Goal: Browse casually: Explore the website without a specific task or goal

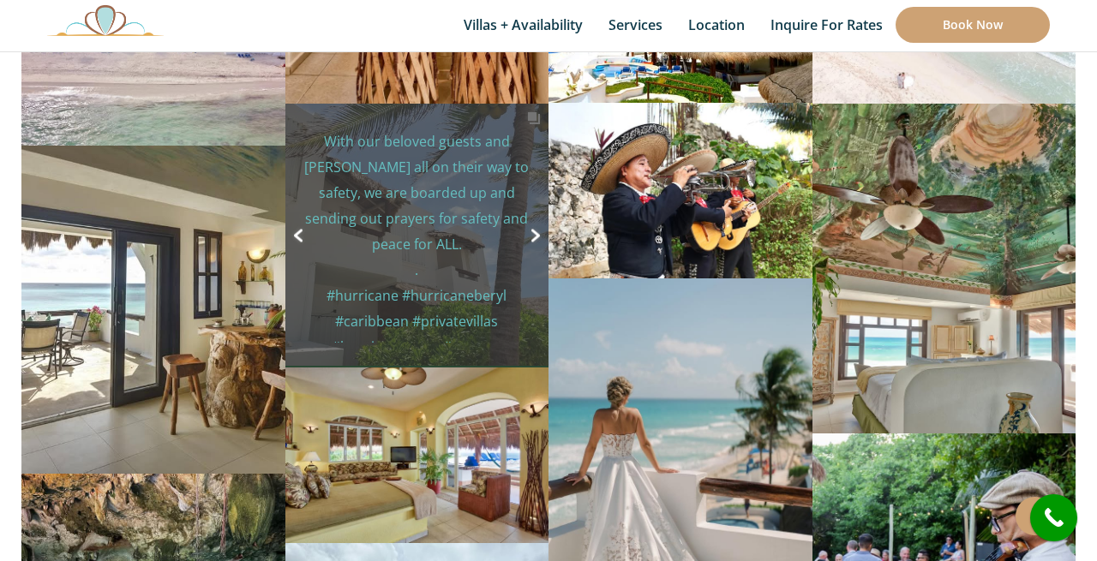
scroll to position [7363, 0]
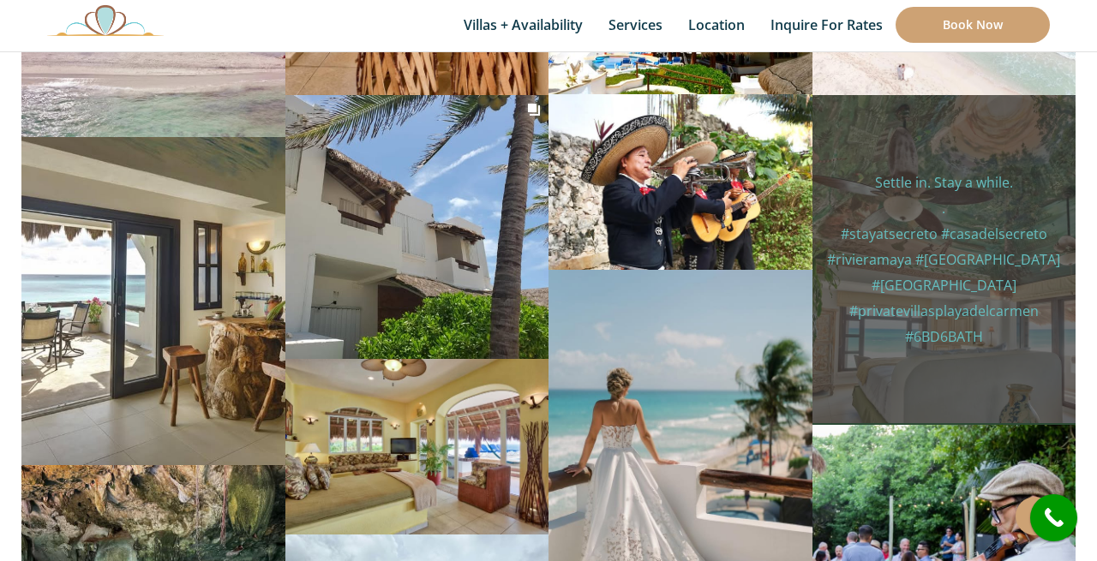
click at [844, 265] on p "Settle in. Stay a while. . #stayatsecreto #casadelsecreto #rivieramaya #[GEOGRA…" at bounding box center [943, 260] width 237 height 180
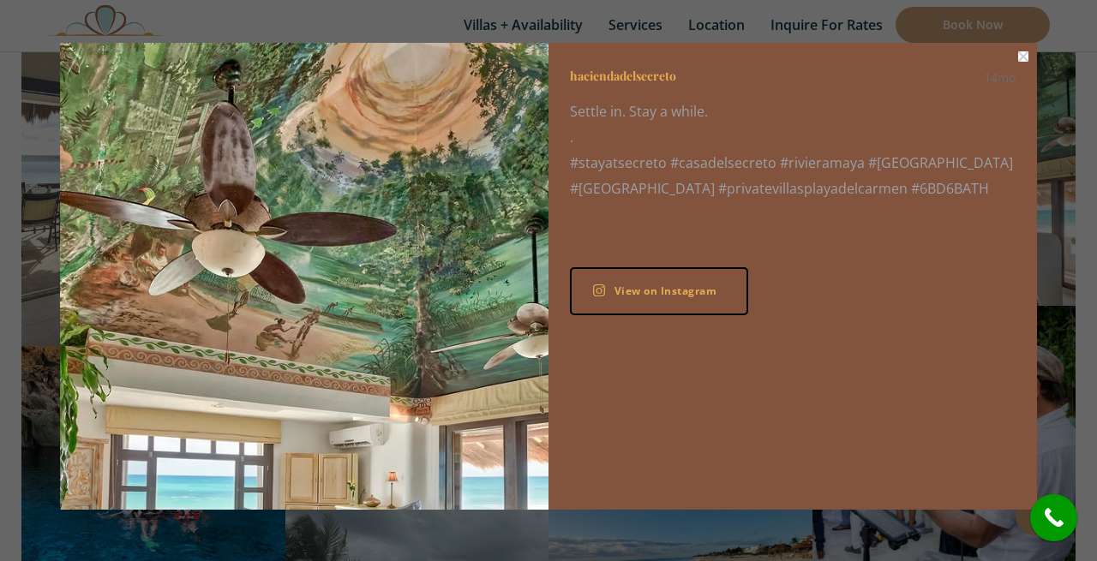
scroll to position [0, 0]
click at [1019, 58] on button "Close" at bounding box center [1023, 56] width 10 height 10
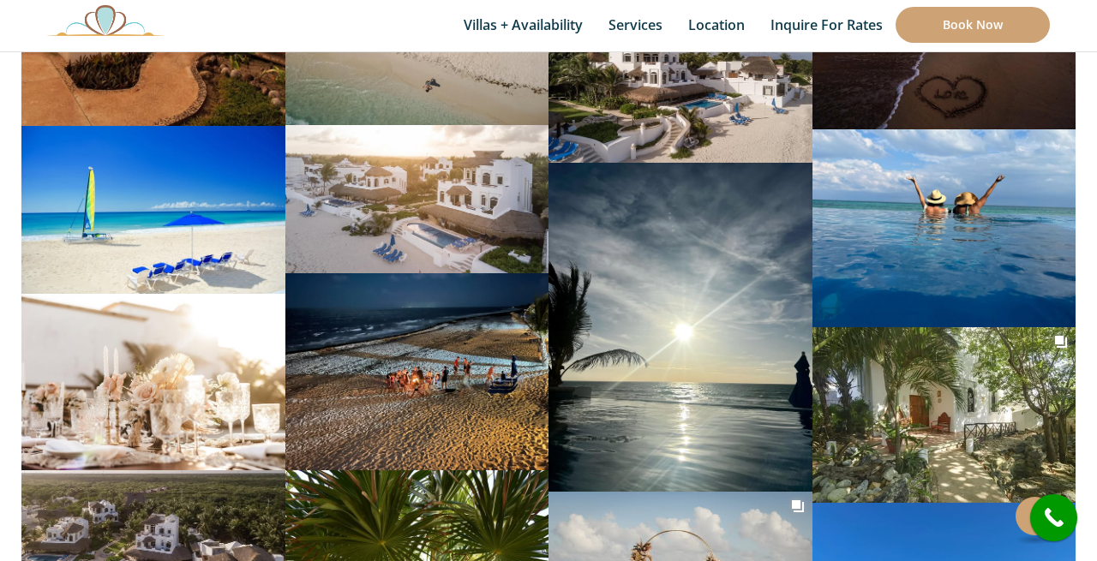
scroll to position [8722, 0]
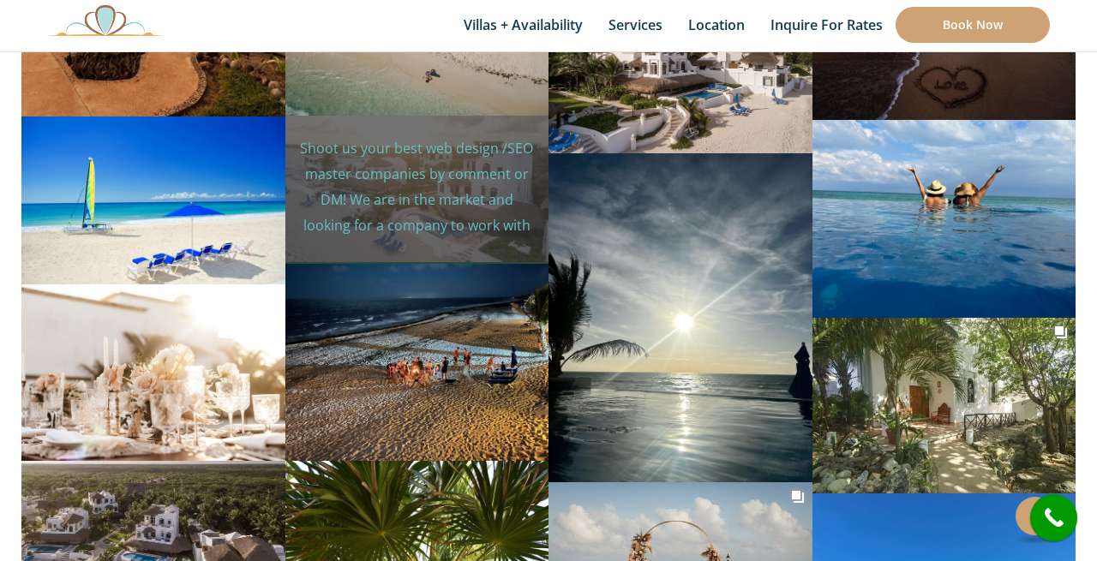
click at [456, 162] on p "Shoot us your best web design /SEO master companies by comment or DM! We are in…" at bounding box center [416, 238] width 237 height 206
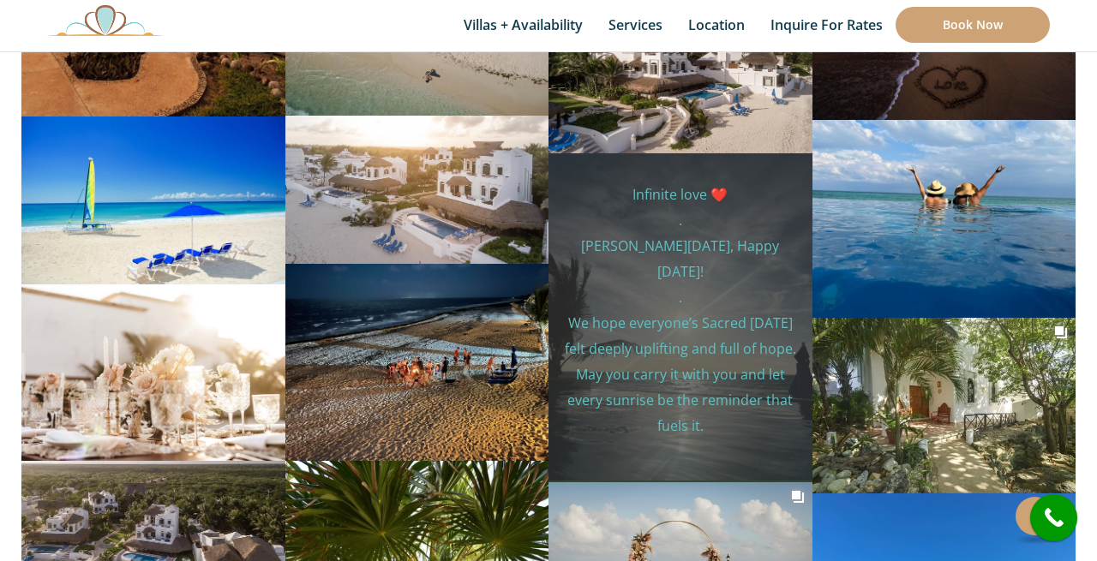
drag, startPoint x: 550, startPoint y: 326, endPoint x: 774, endPoint y: 229, distance: 244.4
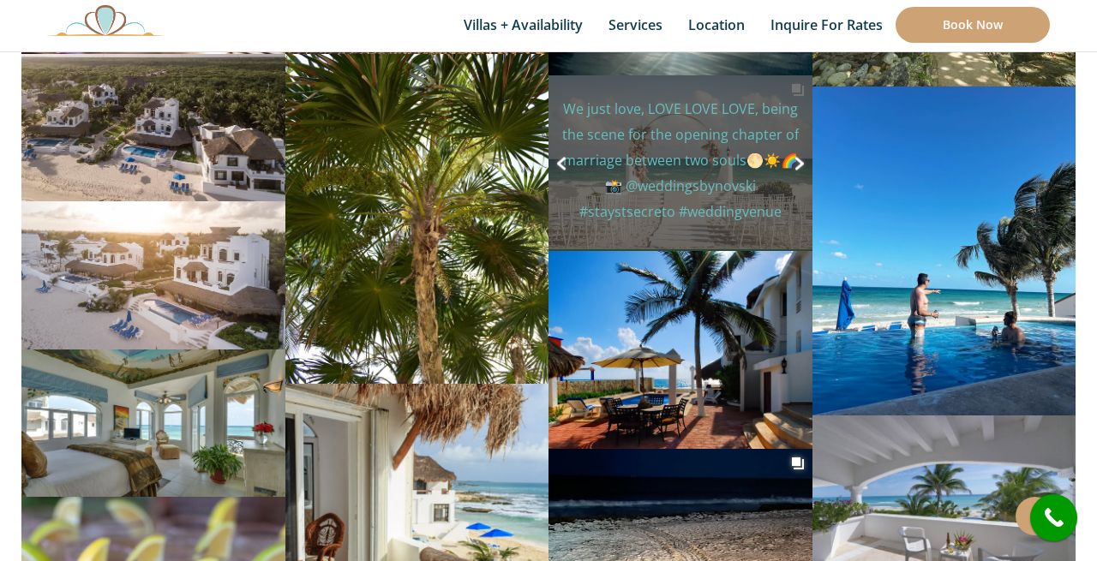
scroll to position [9146, 0]
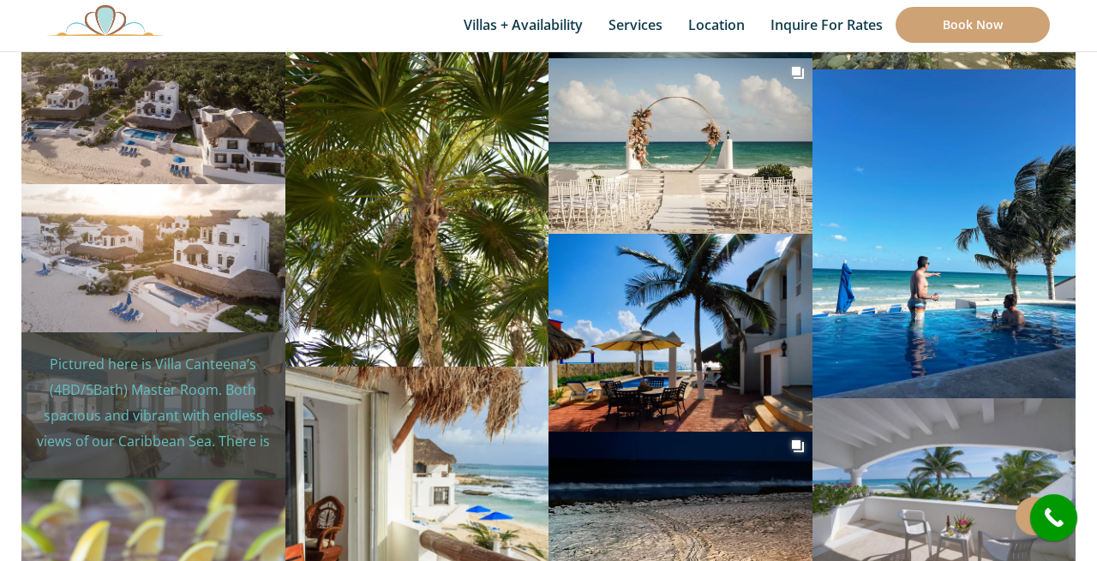
click at [164, 362] on p "Pictured here is Villa Canteena’s (4BD/5Bath) Master Room. Both spacious and vi…" at bounding box center [152, 569] width 237 height 437
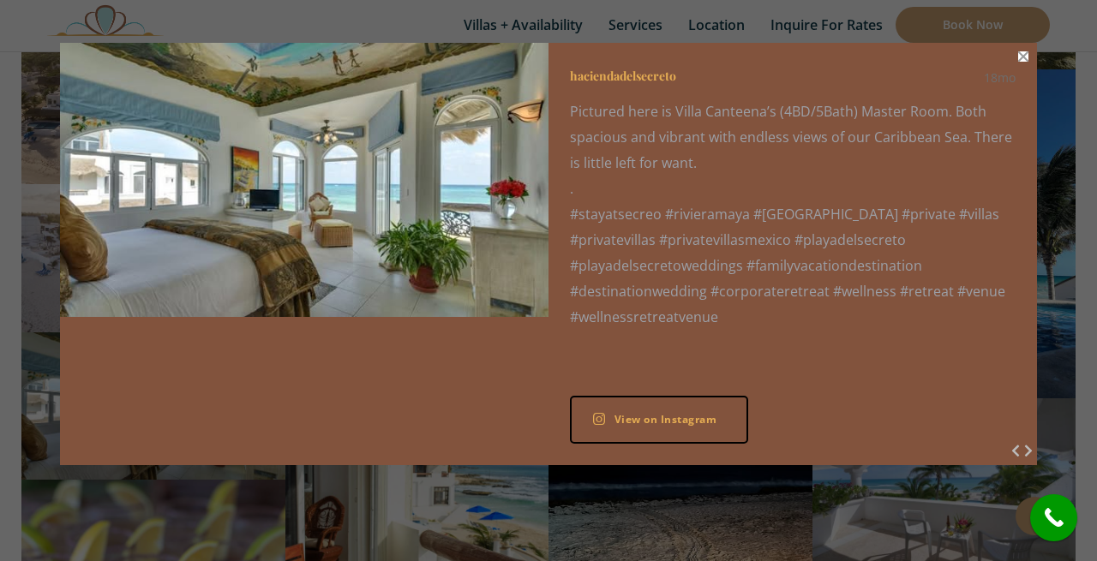
click at [1024, 61] on button "Close" at bounding box center [1023, 56] width 10 height 10
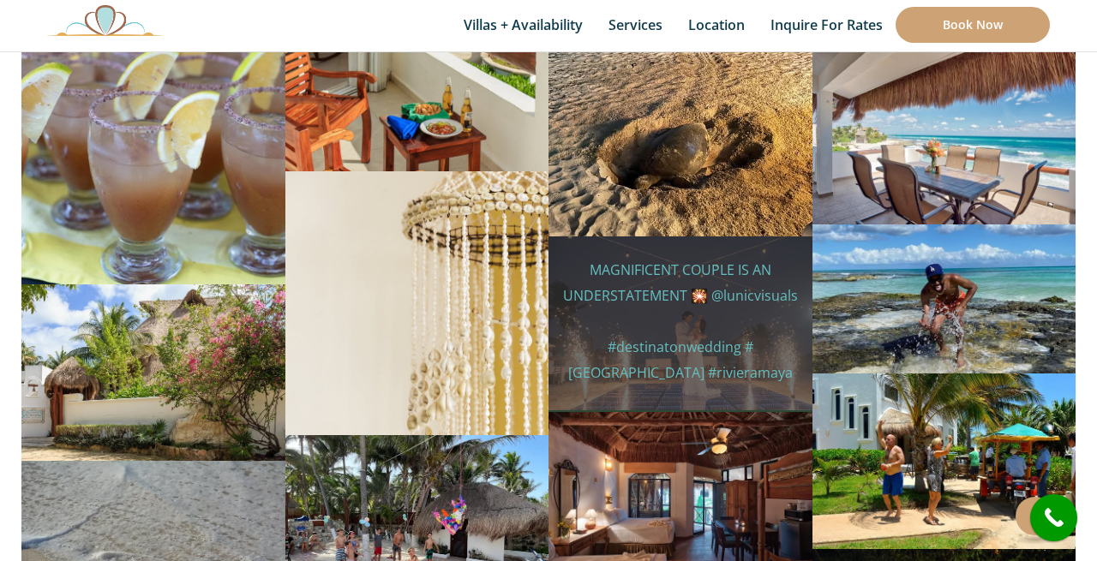
scroll to position [9669, 0]
click at [710, 332] on p "MAGNIFICENT COUPLE IS AN UNDERSTATEMENT 🎇 @lunicvisuals #destinatonwedding #[GE…" at bounding box center [679, 361] width 237 height 206
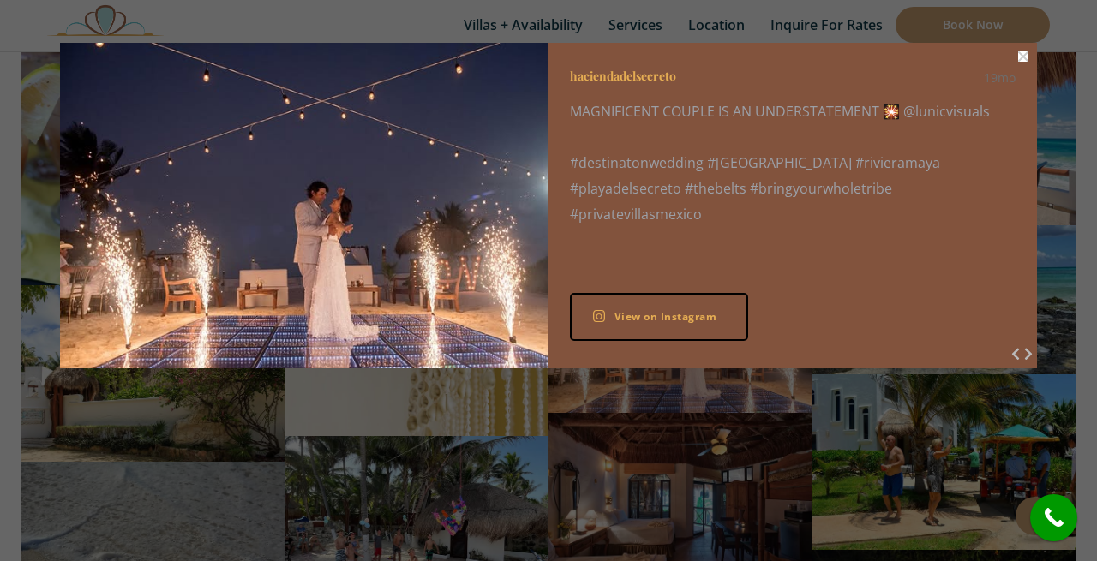
click at [1022, 63] on div "haciendadelsecreto 19mo MAGNIFICENT COUPLE IS AN UNDERSTATEMENT 🎇 @lunicvisuals…" at bounding box center [792, 203] width 488 height 320
click at [1019, 59] on button "Close" at bounding box center [1023, 56] width 10 height 10
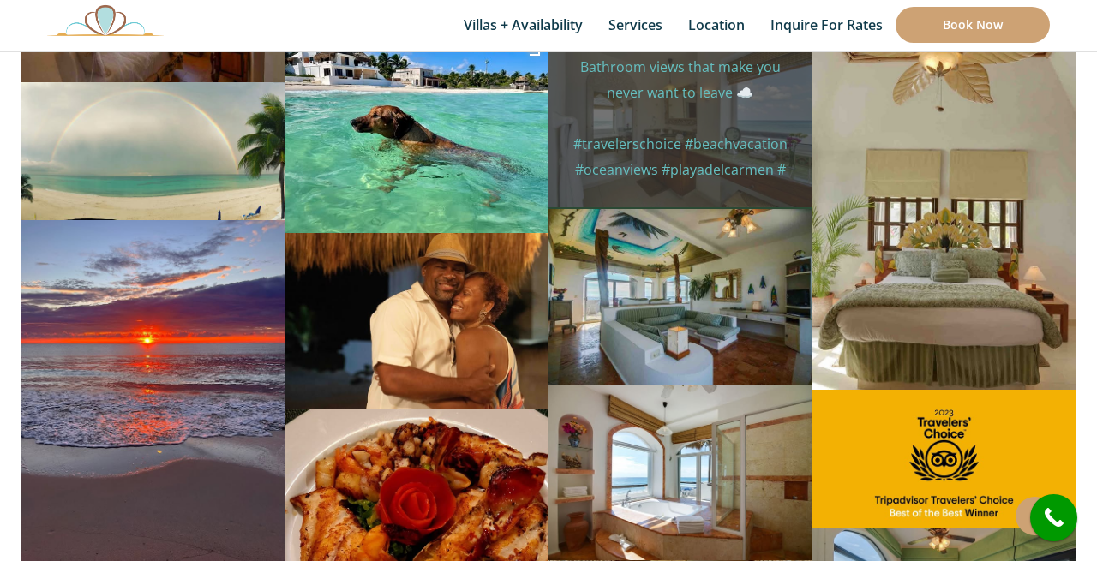
scroll to position [11624, 0]
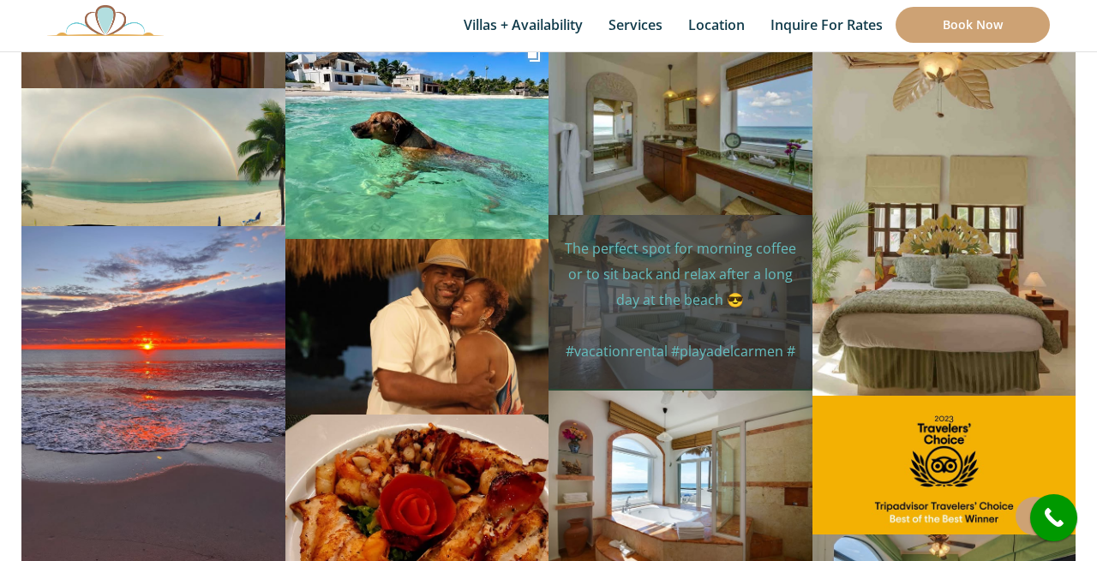
click at [735, 283] on p "The perfect spot for morning coffee or to sit back and relax after a long day a…" at bounding box center [679, 326] width 237 height 180
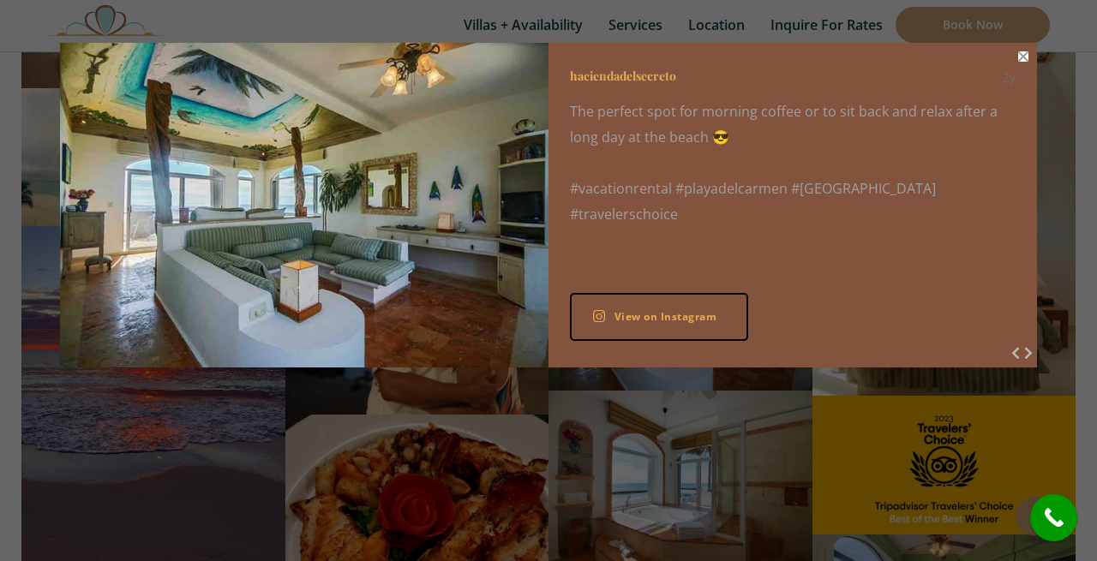
click at [1021, 58] on button "Close" at bounding box center [1023, 56] width 10 height 10
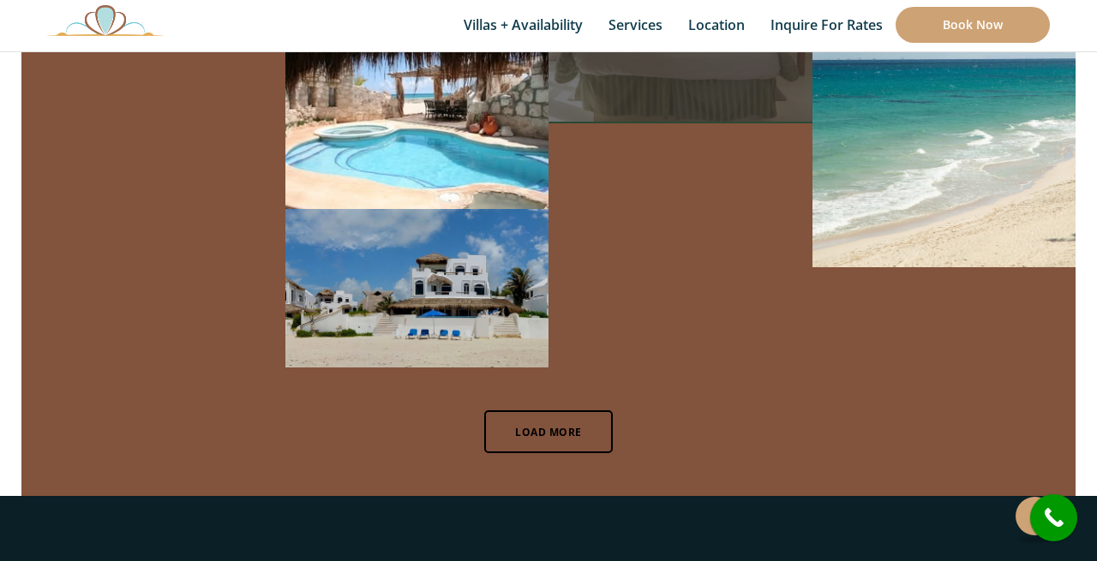
scroll to position [12461, 0]
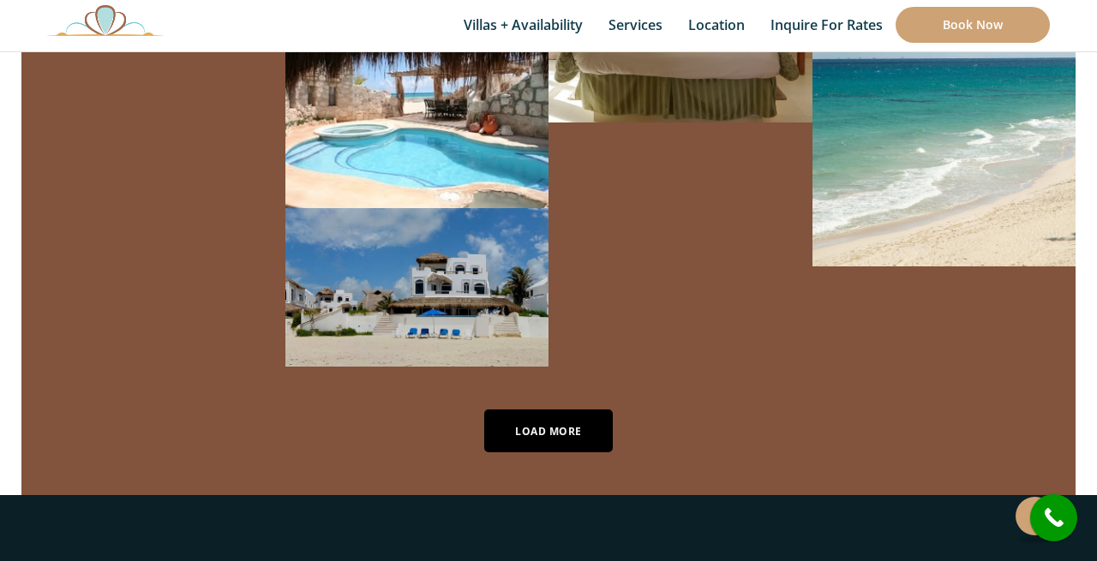
click at [586, 409] on link "Load More" at bounding box center [548, 430] width 129 height 43
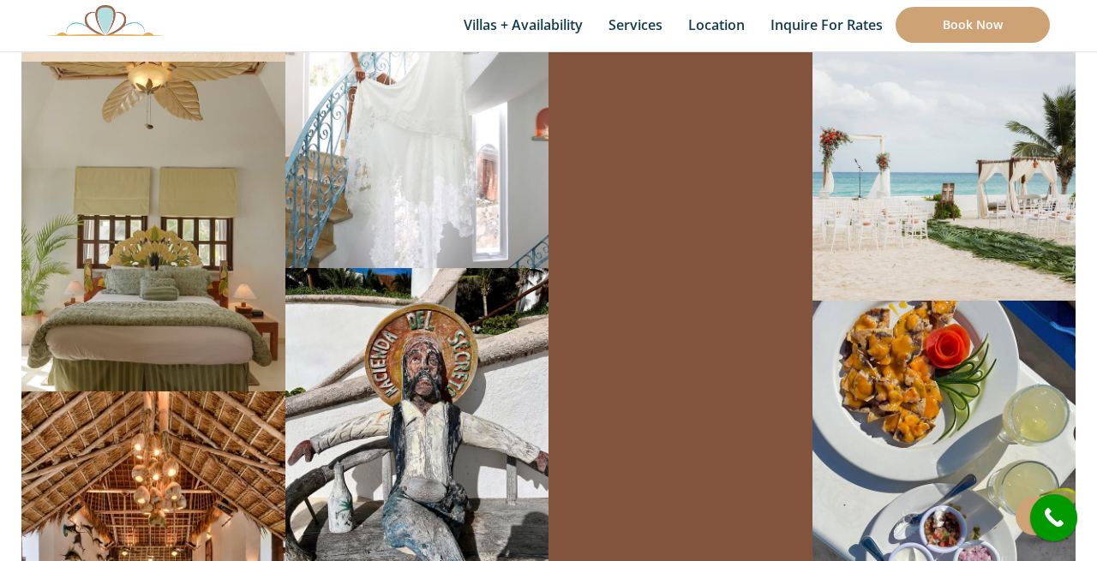
scroll to position [18948, 0]
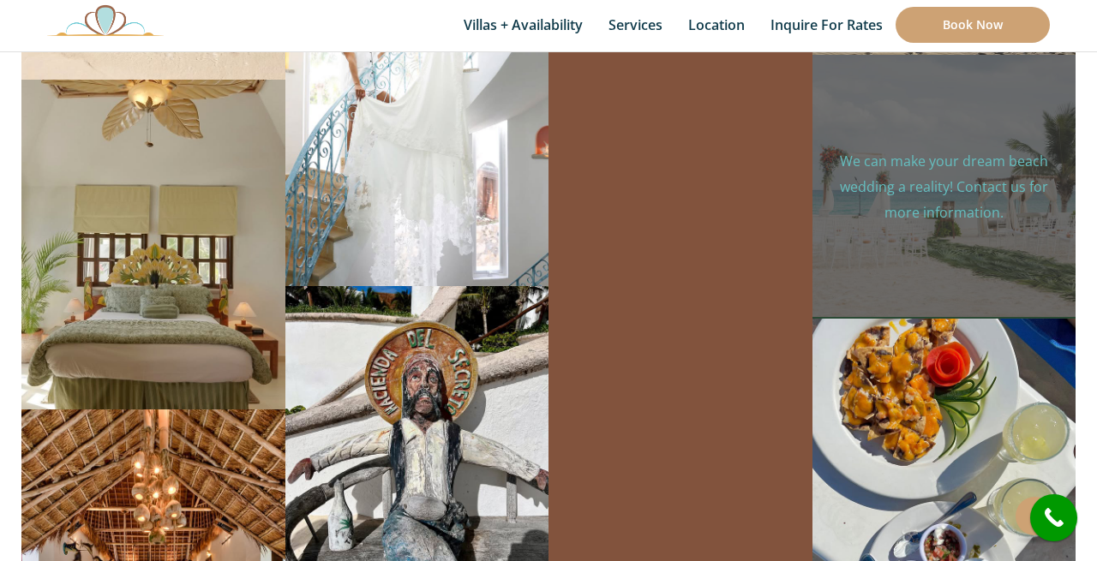
click at [889, 170] on p "We can make your dream beach wedding a reality! Contact us for more information." at bounding box center [943, 186] width 237 height 77
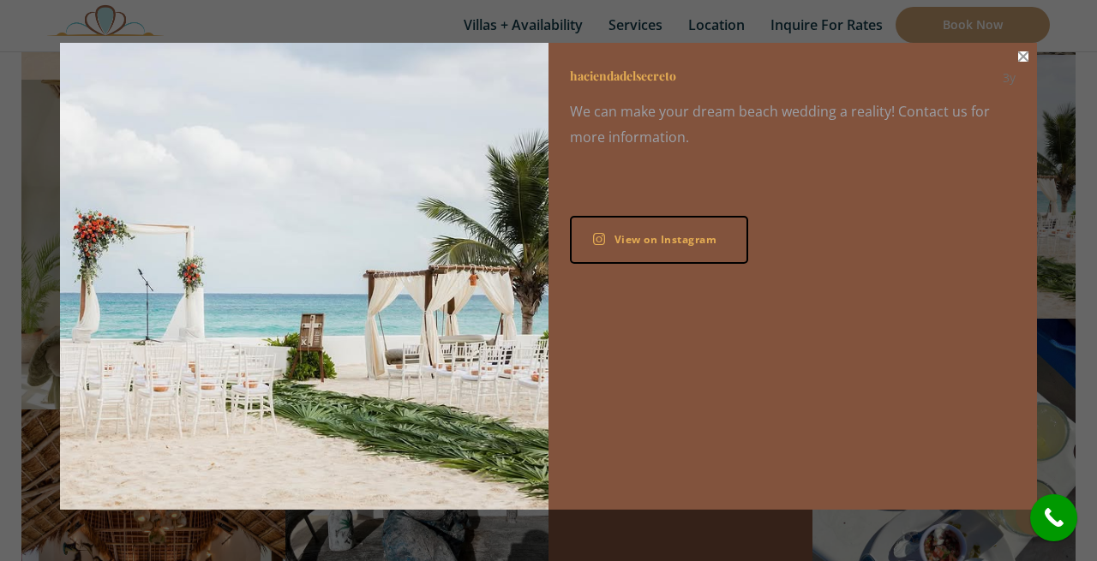
click at [1027, 61] on button "Close" at bounding box center [1023, 56] width 10 height 10
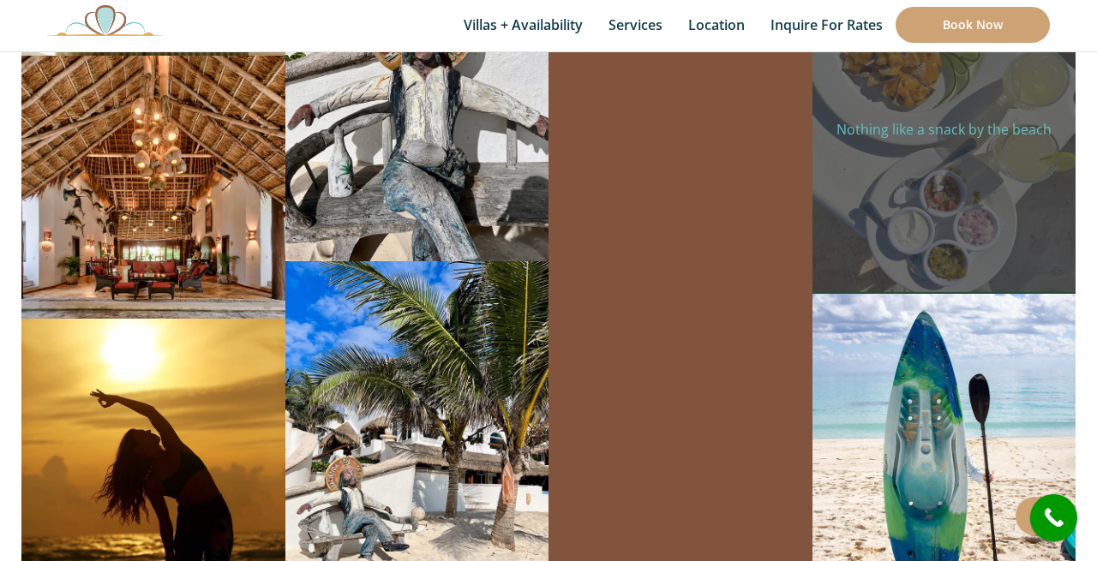
scroll to position [19308, 0]
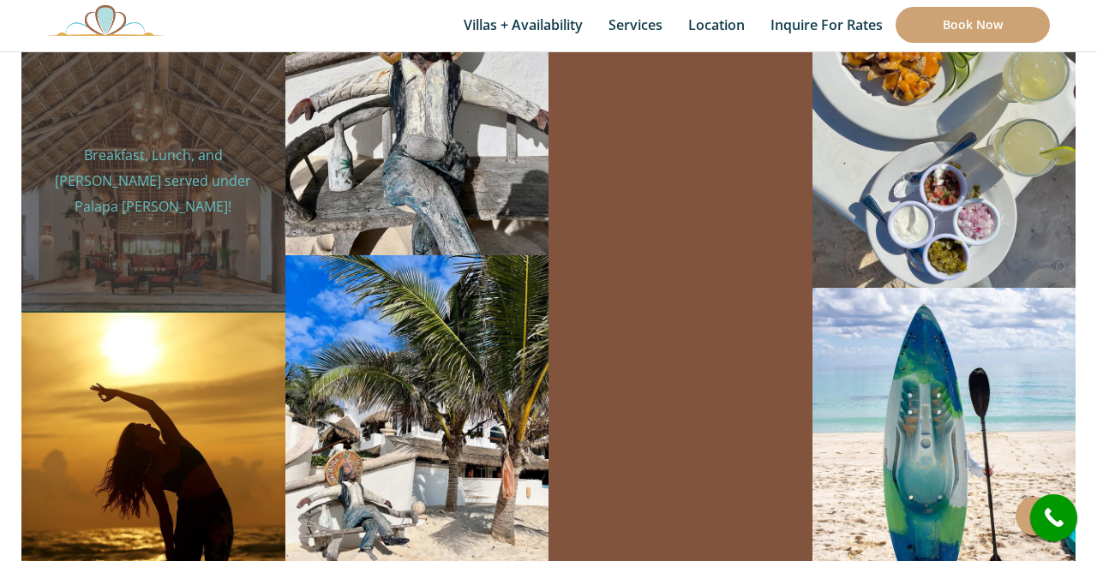
click at [145, 167] on div "haciendadelsecreto 3y Breakfast, Lunch, and [PERSON_NAME] served under Palapa […" at bounding box center [153, 182] width 264 height 264
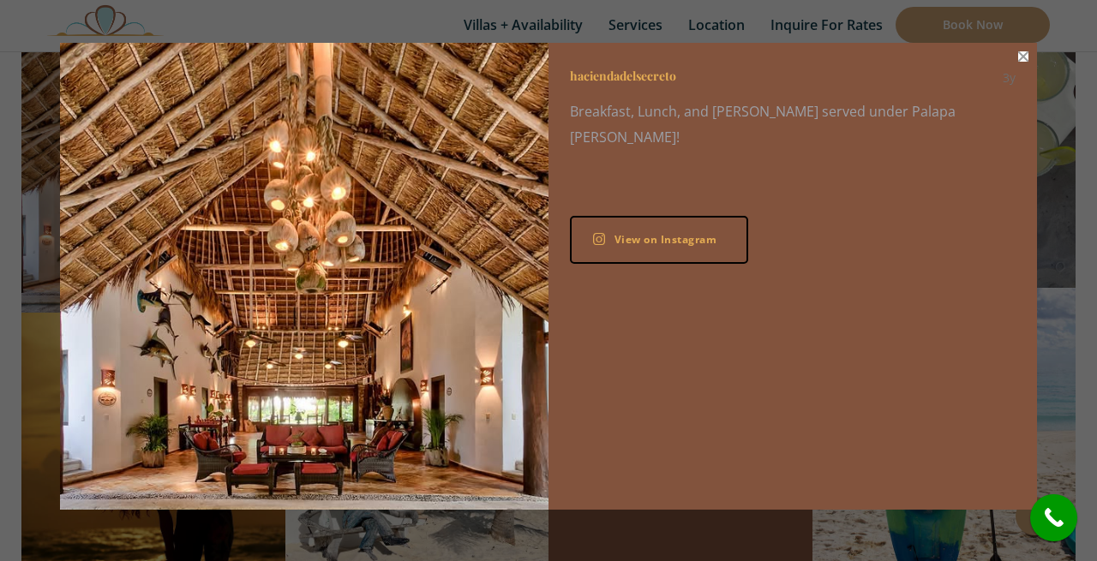
click at [1021, 57] on button "Close" at bounding box center [1023, 56] width 10 height 10
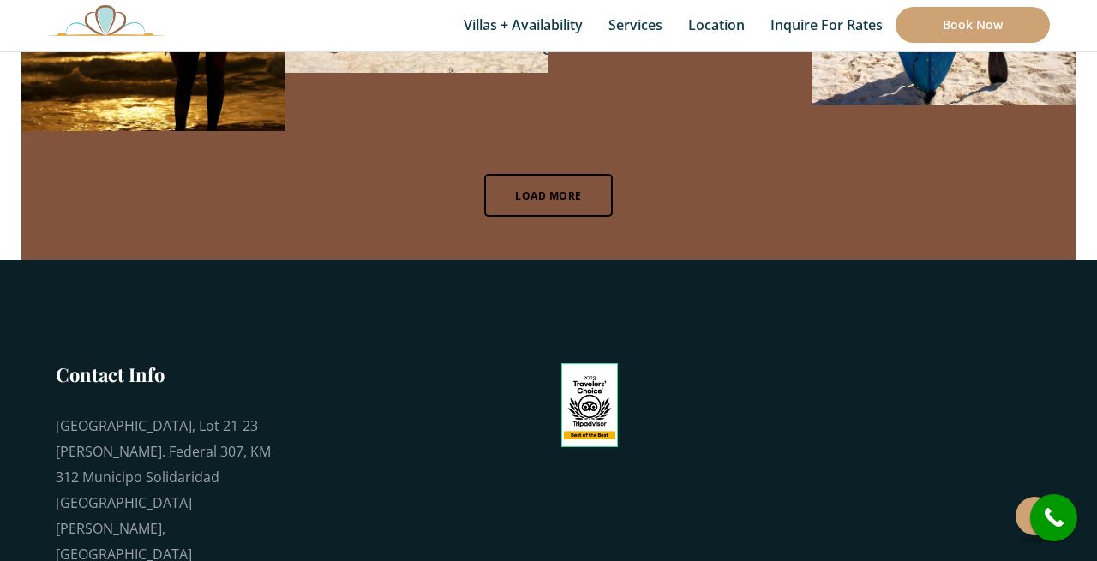
scroll to position [19825, 0]
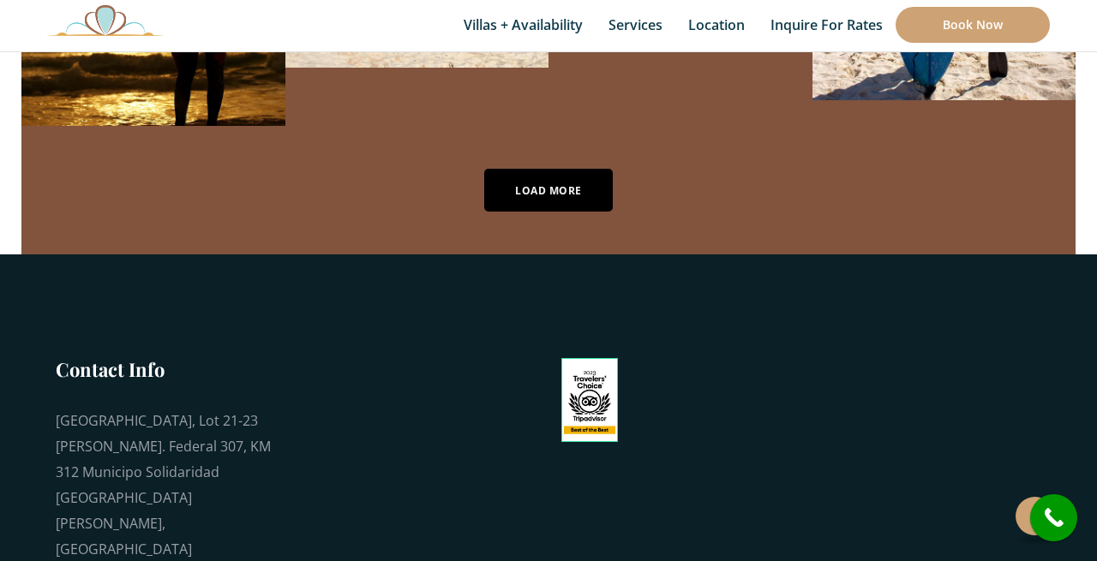
click at [511, 169] on link "Load More" at bounding box center [548, 190] width 129 height 43
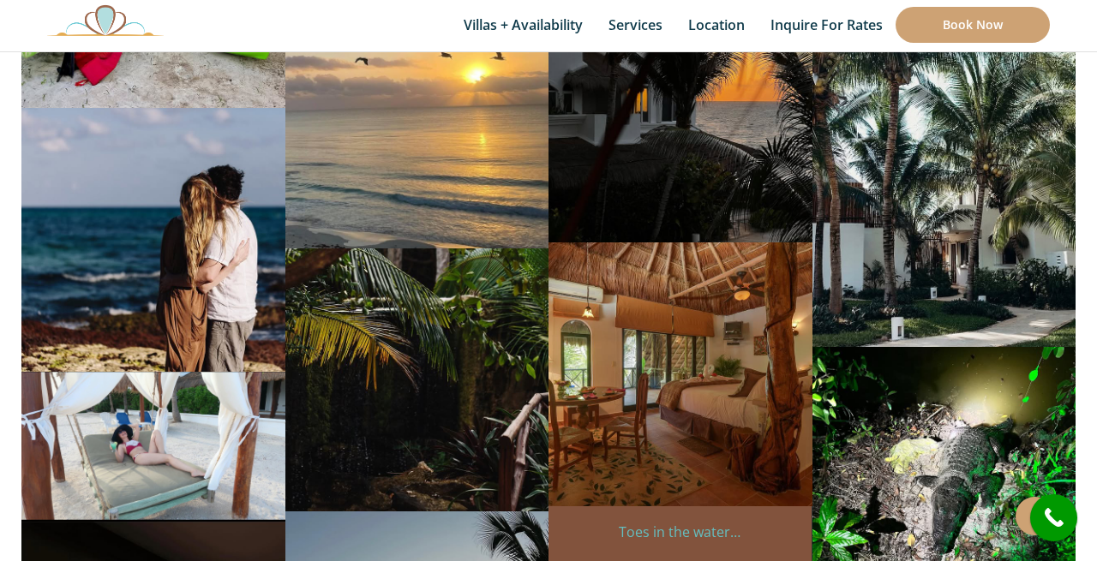
scroll to position [20502, 0]
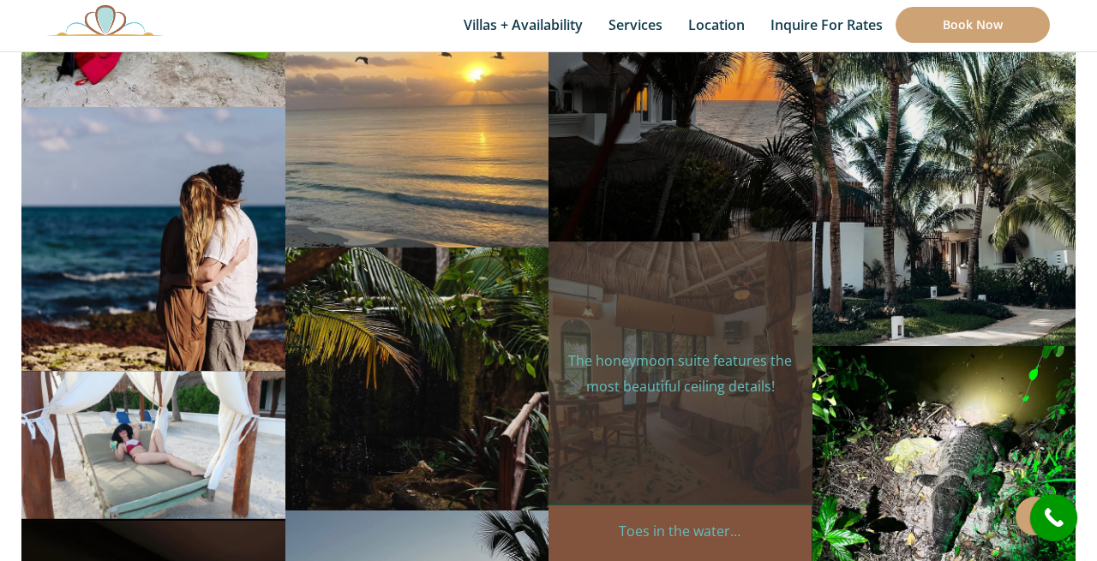
click at [644, 386] on div "haciendadelsecreto 3y The honeymoon suite features the most beautiful ceiling d…" at bounding box center [680, 374] width 264 height 264
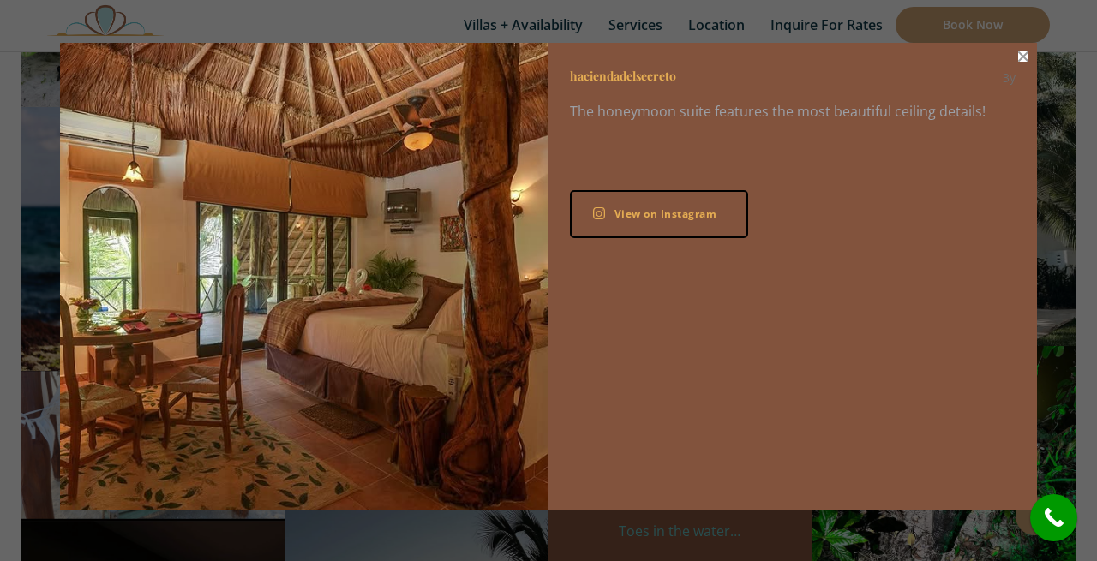
click at [1019, 60] on button "Close" at bounding box center [1023, 56] width 10 height 10
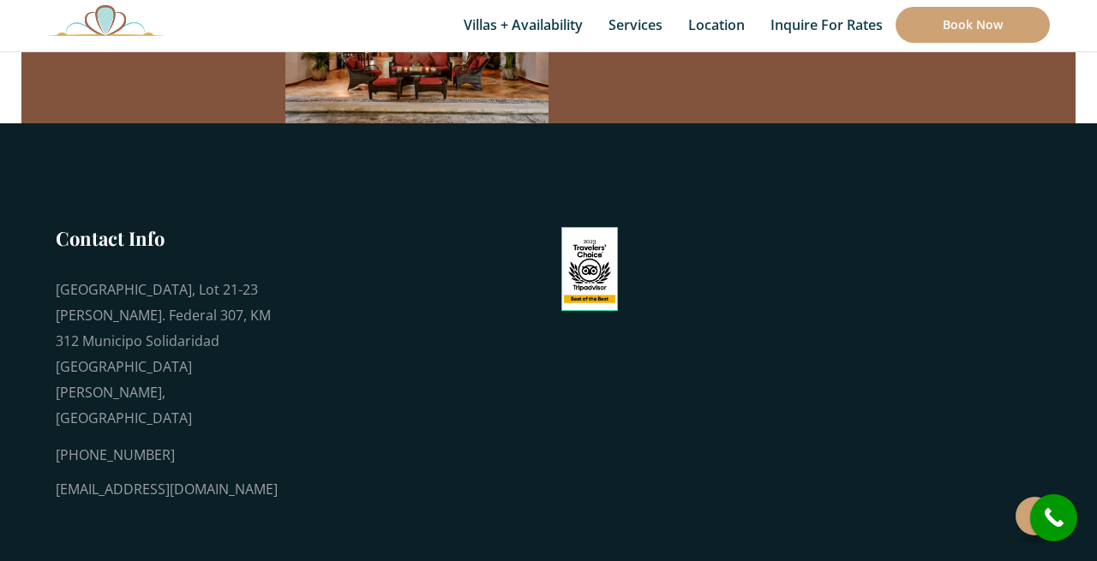
scroll to position [23719, 0]
